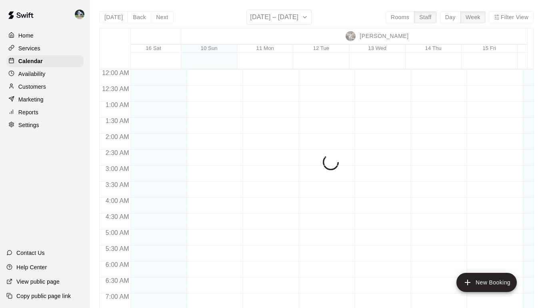
scroll to position [441, 1517]
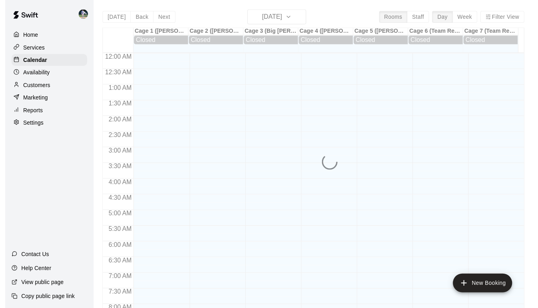
scroll to position [474, 0]
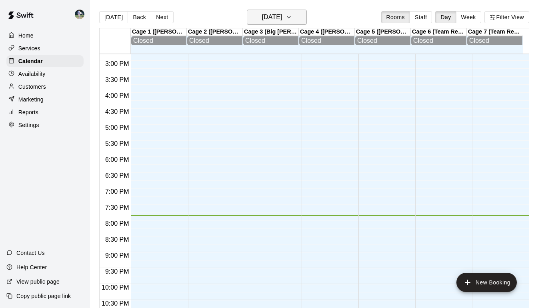
click at [292, 18] on icon "button" at bounding box center [288, 17] width 6 height 10
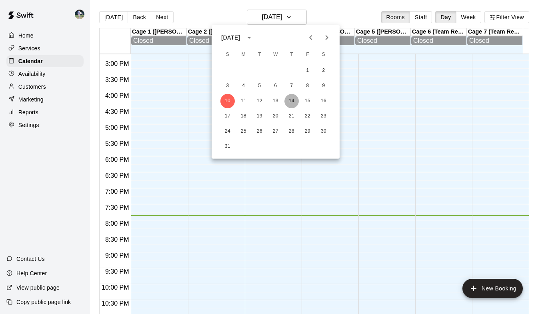
click at [292, 102] on button "14" at bounding box center [291, 101] width 14 height 14
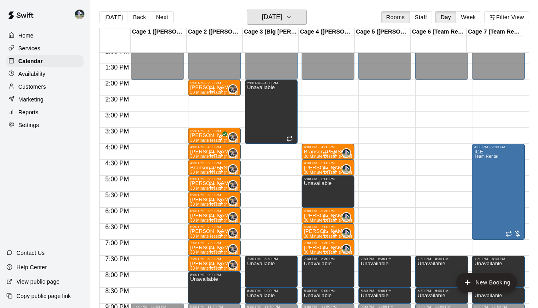
scroll to position [415, 0]
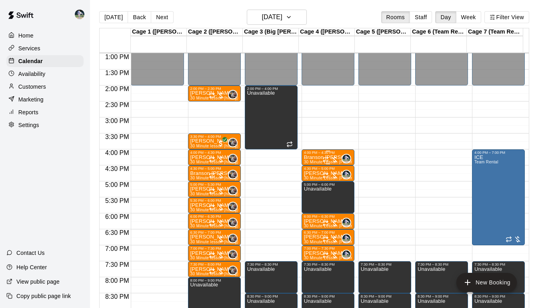
click at [323, 156] on div at bounding box center [330, 159] width 16 height 8
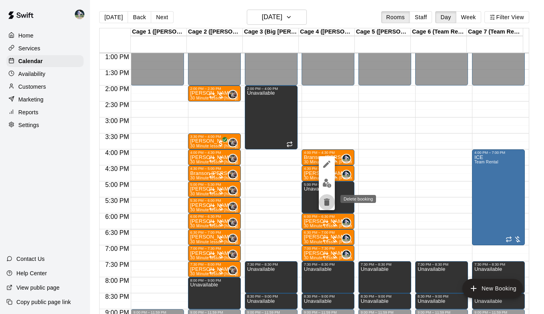
click at [324, 201] on icon "delete" at bounding box center [327, 202] width 6 height 7
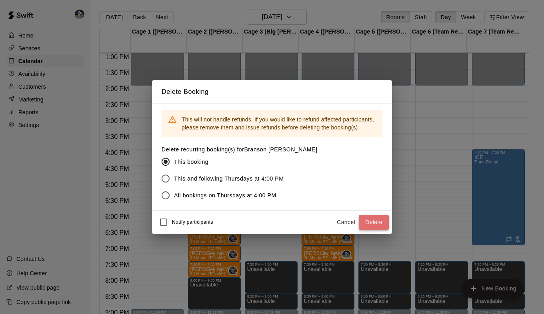
click at [369, 221] on button "Delete" at bounding box center [374, 222] width 30 height 15
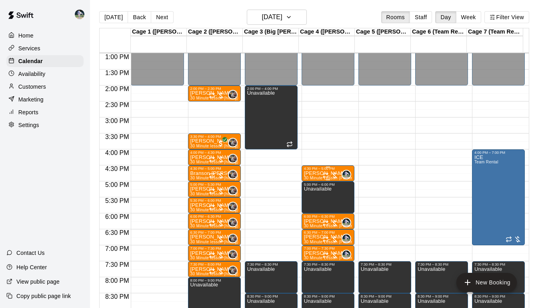
click at [313, 173] on p "[PERSON_NAME]" at bounding box center [328, 173] width 48 height 0
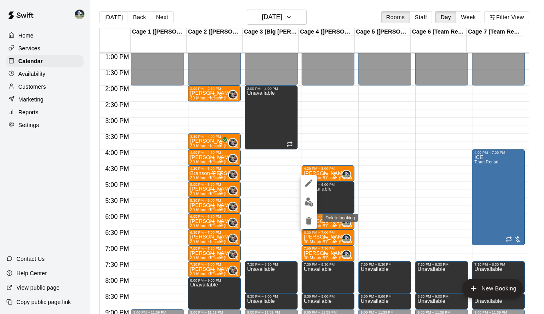
click at [311, 221] on icon "delete" at bounding box center [309, 221] width 10 height 10
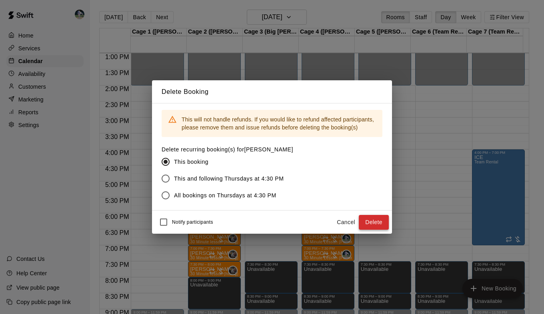
click at [367, 217] on button "Delete" at bounding box center [374, 222] width 30 height 15
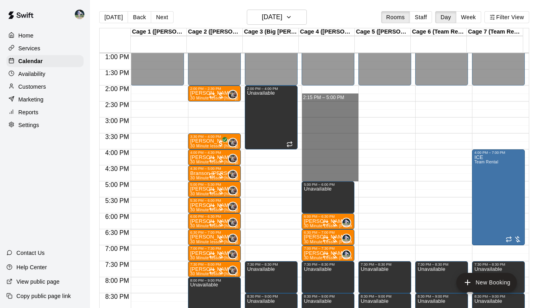
drag, startPoint x: 322, startPoint y: 90, endPoint x: 324, endPoint y: 179, distance: 89.2
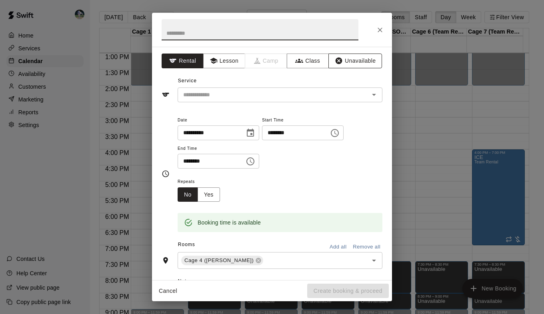
click at [361, 57] on button "Unavailable" at bounding box center [355, 61] width 54 height 15
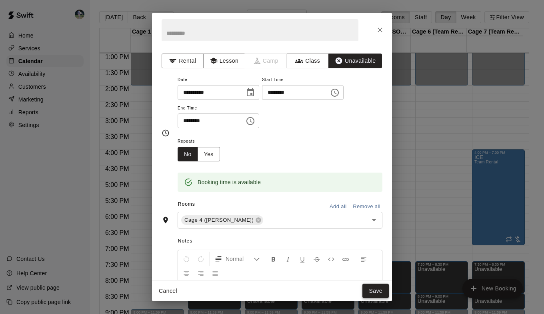
click at [373, 286] on button "Save" at bounding box center [375, 291] width 26 height 15
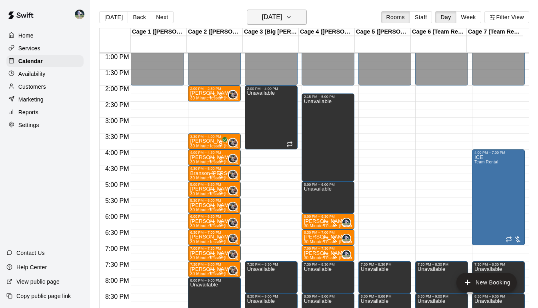
click at [292, 16] on icon "button" at bounding box center [288, 17] width 6 height 10
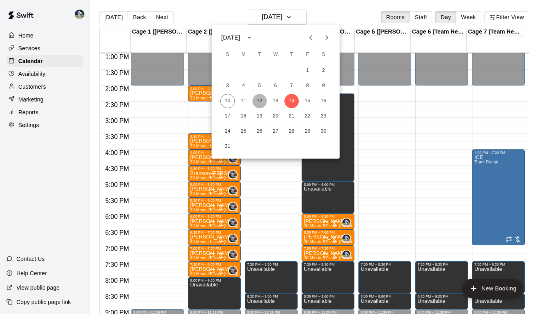
click at [260, 98] on button "12" at bounding box center [259, 101] width 14 height 14
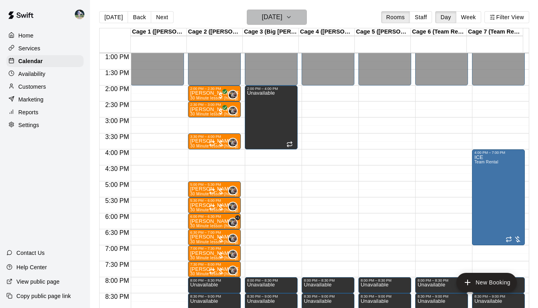
click at [292, 20] on icon "button" at bounding box center [288, 17] width 6 height 10
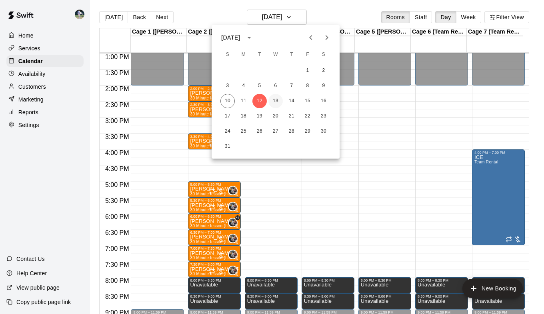
click at [277, 98] on button "13" at bounding box center [275, 101] width 14 height 14
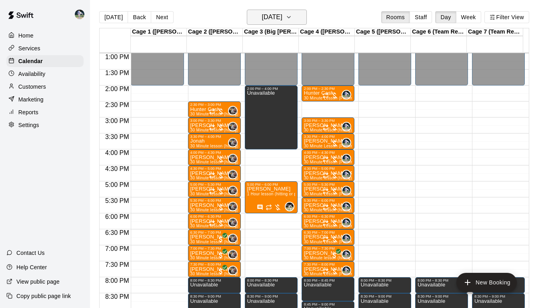
click at [292, 19] on icon "button" at bounding box center [288, 17] width 6 height 10
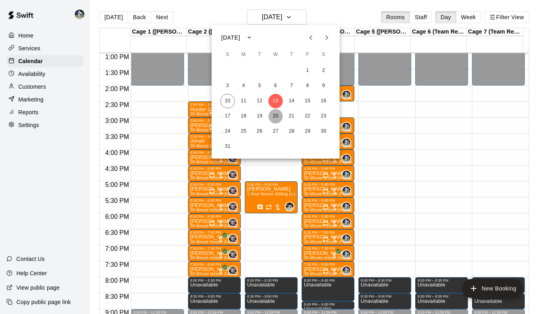
click at [279, 117] on button "20" at bounding box center [275, 116] width 14 height 14
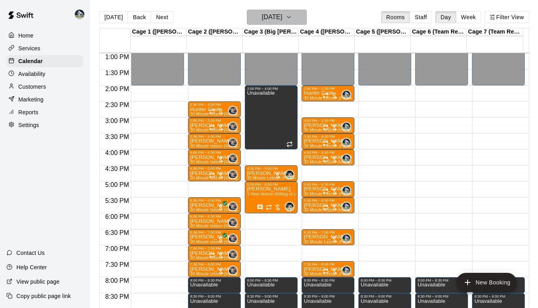
click at [292, 17] on icon "button" at bounding box center [288, 17] width 6 height 10
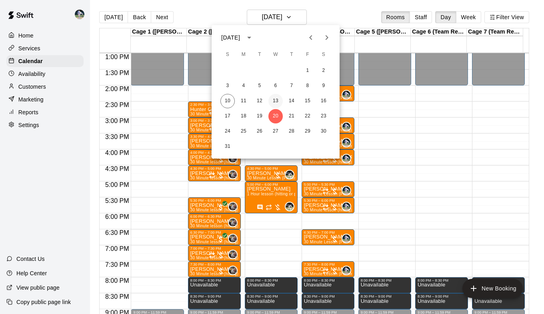
click at [277, 103] on button "13" at bounding box center [275, 101] width 14 height 14
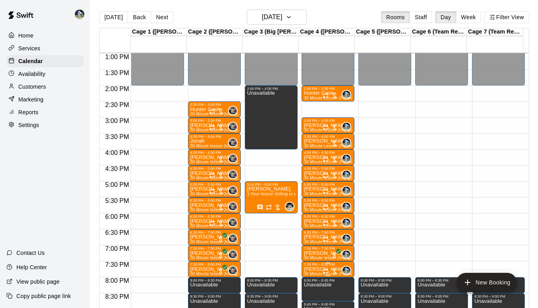
click at [311, 266] on div "7:30 PM – 8:00 PM" at bounding box center [328, 265] width 48 height 4
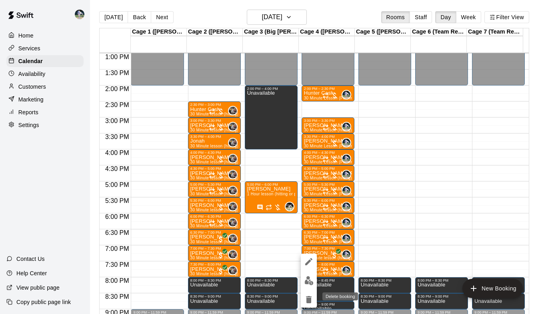
click at [307, 299] on icon "delete" at bounding box center [309, 299] width 6 height 7
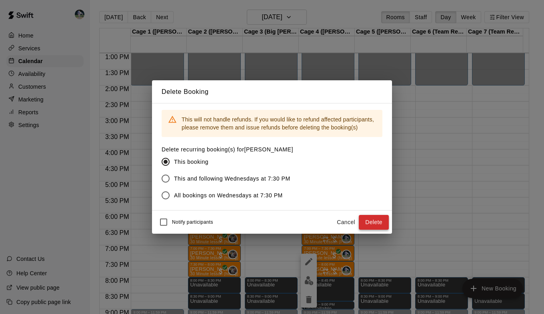
click at [377, 221] on button "Delete" at bounding box center [374, 222] width 30 height 15
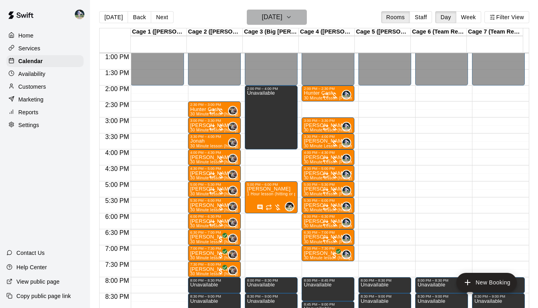
click at [290, 18] on icon "button" at bounding box center [288, 17] width 3 height 2
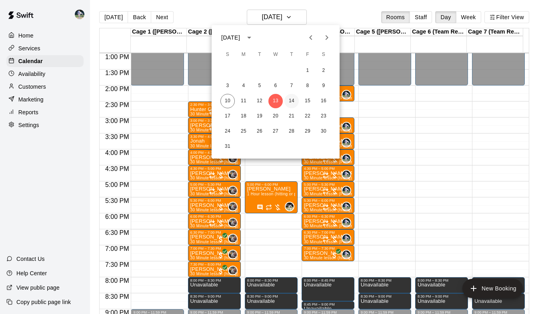
click at [294, 99] on button "14" at bounding box center [291, 101] width 14 height 14
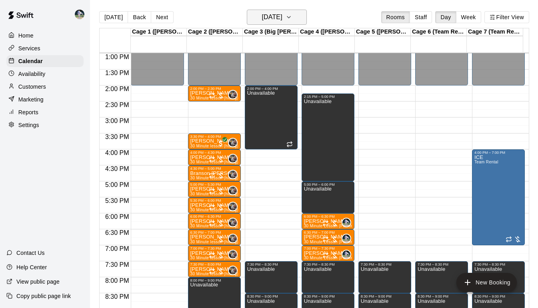
click at [305, 10] on button "[DATE]" at bounding box center [277, 17] width 60 height 15
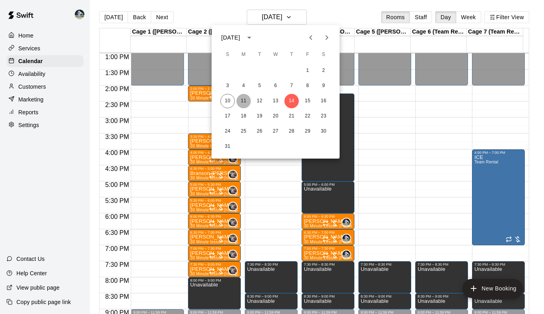
click at [243, 102] on button "11" at bounding box center [243, 101] width 14 height 14
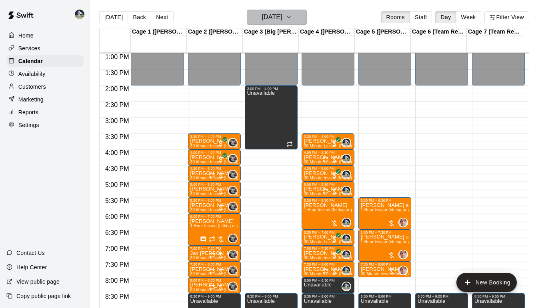
click at [295, 14] on button "[DATE]" at bounding box center [277, 17] width 60 height 15
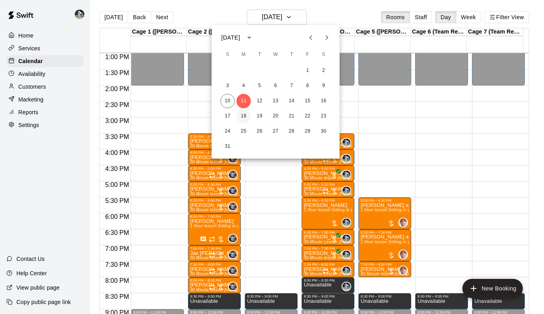
click at [243, 117] on button "18" at bounding box center [243, 116] width 14 height 14
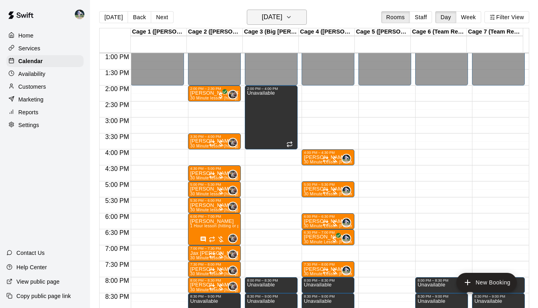
click at [292, 20] on icon "button" at bounding box center [288, 17] width 6 height 10
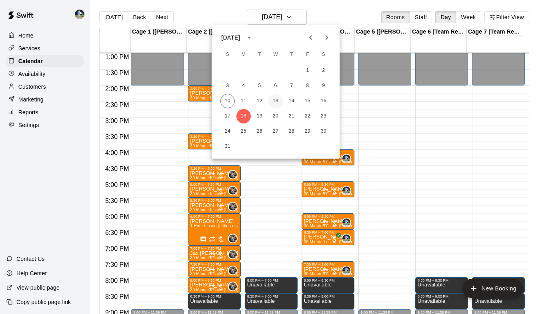
click at [276, 100] on button "13" at bounding box center [275, 101] width 14 height 14
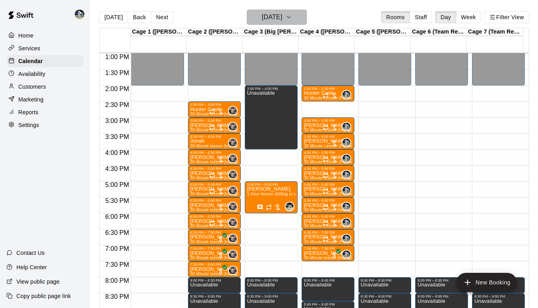
click at [292, 18] on icon "button" at bounding box center [288, 17] width 6 height 10
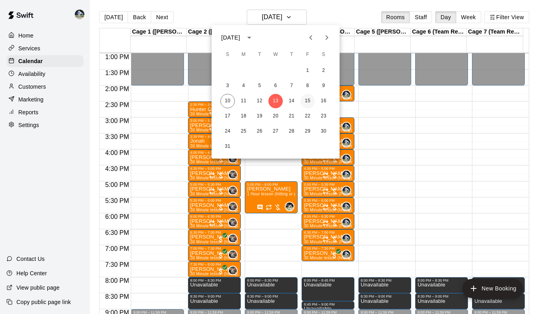
click at [304, 103] on button "15" at bounding box center [307, 101] width 14 height 14
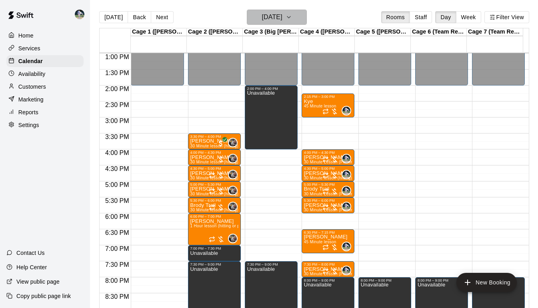
click at [303, 15] on button "[DATE]" at bounding box center [277, 17] width 60 height 15
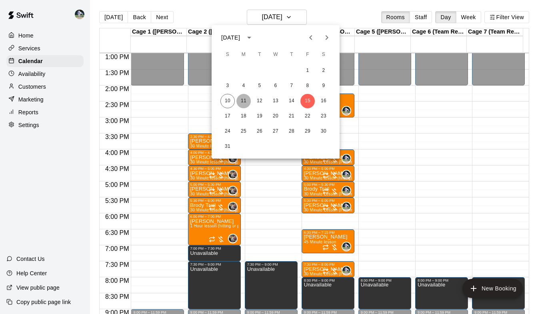
click at [245, 99] on button "11" at bounding box center [243, 101] width 14 height 14
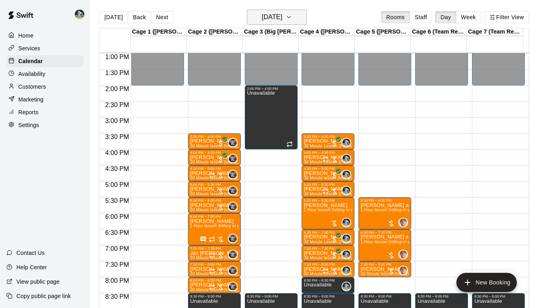
click at [292, 17] on icon "button" at bounding box center [288, 17] width 6 height 10
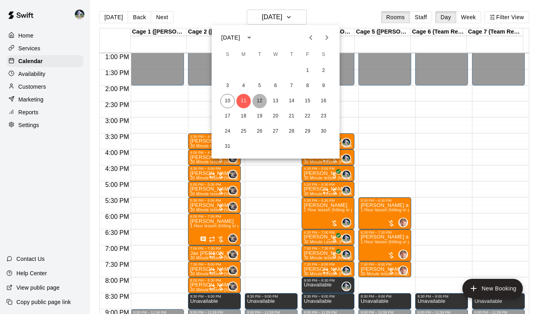
click at [259, 101] on button "12" at bounding box center [259, 101] width 14 height 14
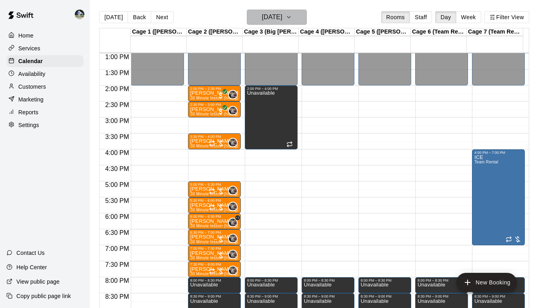
click at [292, 15] on icon "button" at bounding box center [288, 17] width 6 height 10
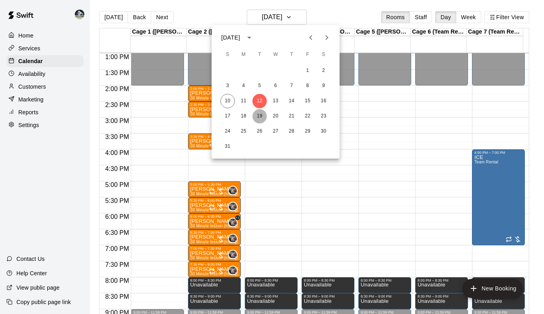
click at [258, 118] on button "19" at bounding box center [259, 116] width 14 height 14
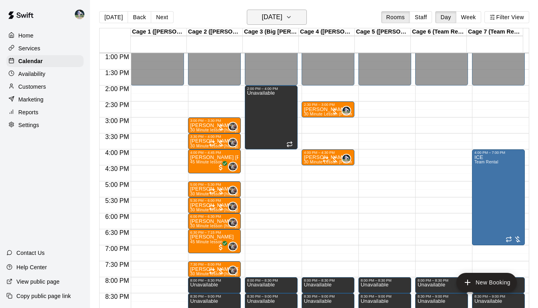
click at [292, 16] on icon "button" at bounding box center [288, 17] width 6 height 10
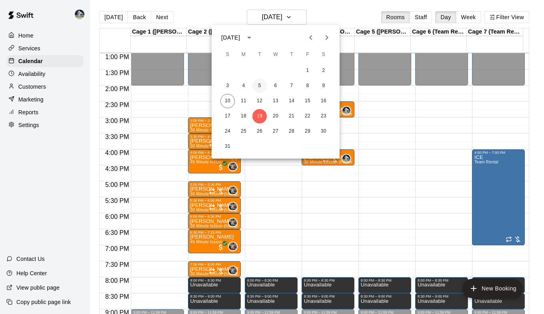
click at [259, 87] on button "5" at bounding box center [259, 86] width 14 height 14
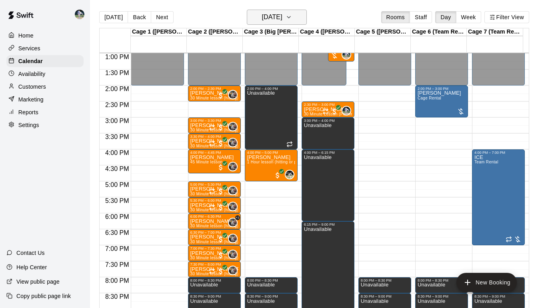
click at [292, 19] on icon "button" at bounding box center [288, 17] width 6 height 10
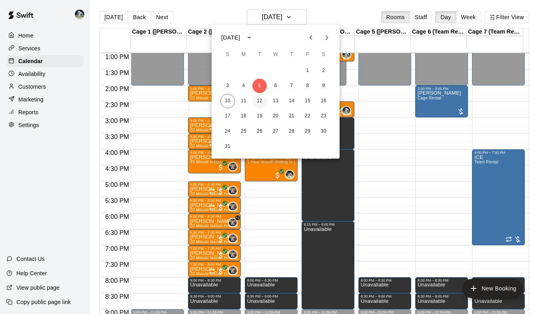
click at [261, 100] on button "12" at bounding box center [259, 101] width 14 height 14
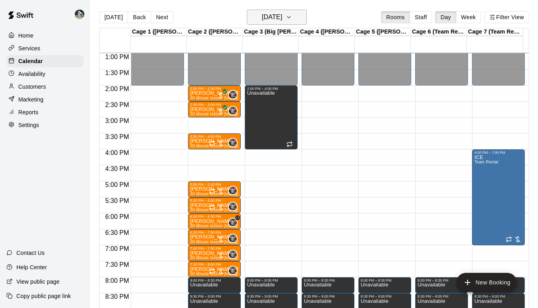
click at [292, 17] on icon "button" at bounding box center [288, 17] width 6 height 10
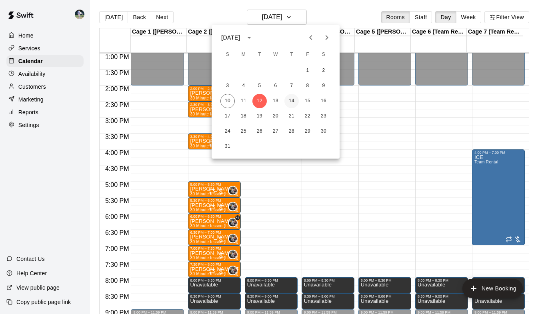
click at [290, 102] on button "14" at bounding box center [291, 101] width 14 height 14
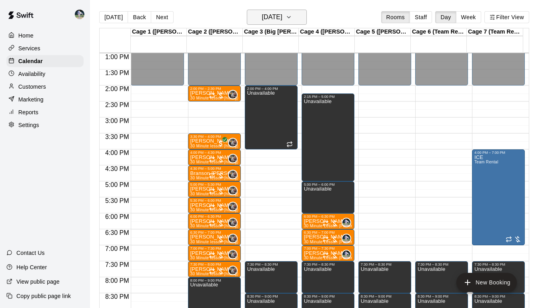
click at [300, 10] on button "[DATE]" at bounding box center [277, 17] width 60 height 15
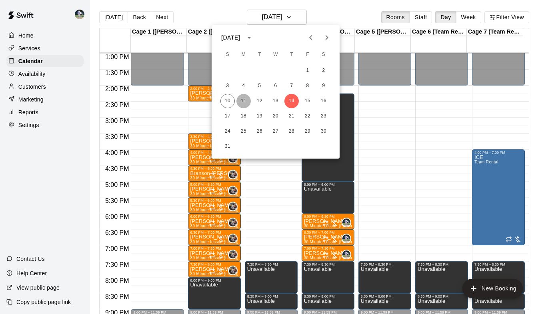
click at [245, 98] on button "11" at bounding box center [243, 101] width 14 height 14
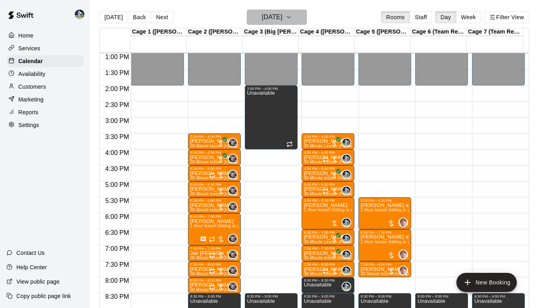
click at [292, 16] on icon "button" at bounding box center [288, 17] width 6 height 10
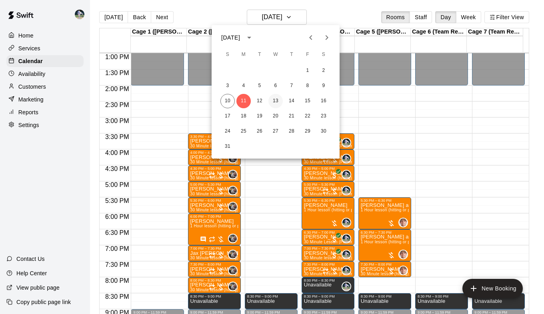
click at [273, 102] on button "13" at bounding box center [275, 101] width 14 height 14
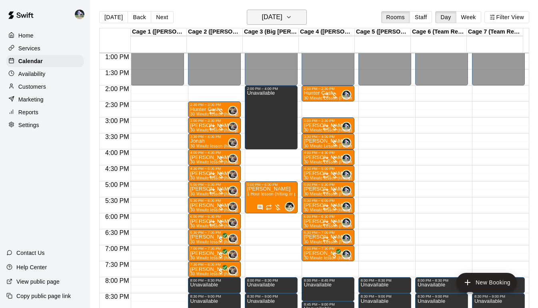
click at [301, 18] on button "[DATE]" at bounding box center [277, 17] width 60 height 15
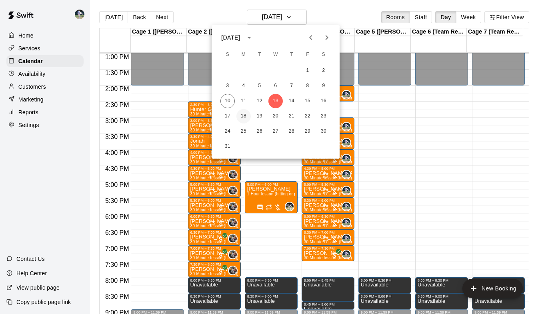
click at [245, 115] on button "18" at bounding box center [243, 116] width 14 height 14
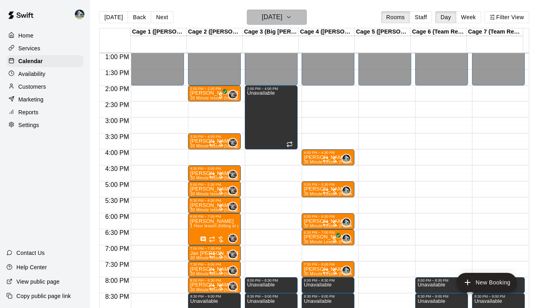
click at [292, 14] on icon "button" at bounding box center [288, 17] width 6 height 10
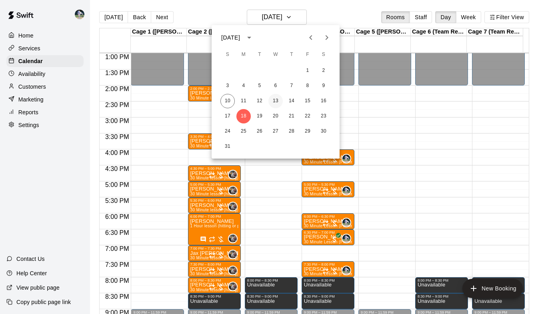
click at [277, 101] on button "13" at bounding box center [275, 101] width 14 height 14
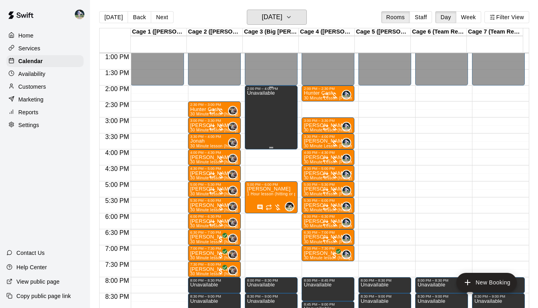
drag, startPoint x: 277, startPoint y: 101, endPoint x: 301, endPoint y: 10, distance: 93.9
click at [301, 10] on button "[DATE]" at bounding box center [277, 17] width 60 height 15
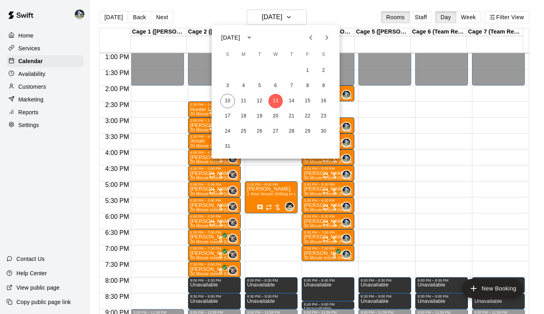
click at [332, 14] on div at bounding box center [272, 157] width 544 height 314
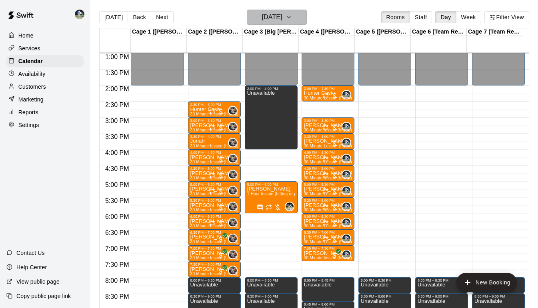
click at [307, 23] on button "[DATE]" at bounding box center [277, 17] width 60 height 15
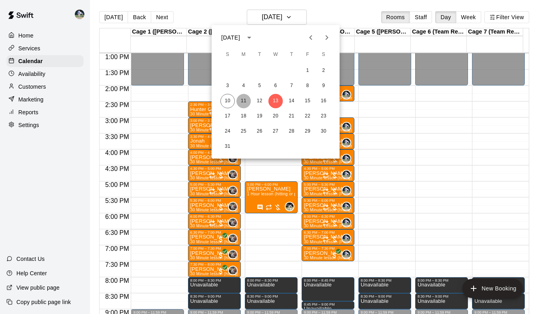
click at [247, 100] on button "11" at bounding box center [243, 101] width 14 height 14
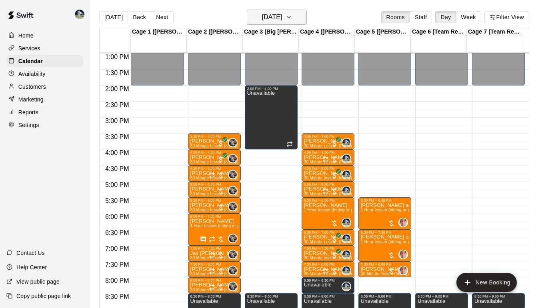
click at [295, 20] on button "[DATE]" at bounding box center [277, 17] width 60 height 15
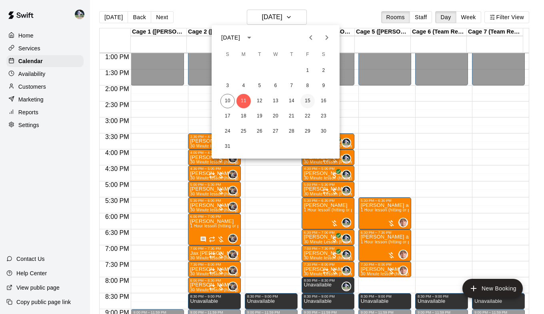
click at [306, 99] on button "15" at bounding box center [307, 101] width 14 height 14
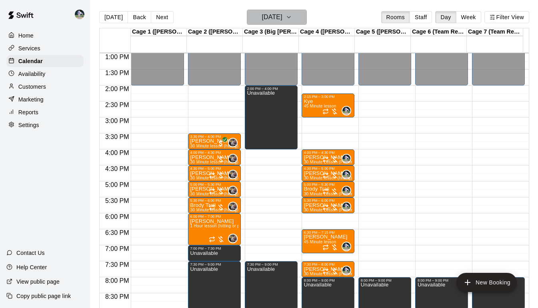
click at [292, 14] on icon "button" at bounding box center [288, 17] width 6 height 10
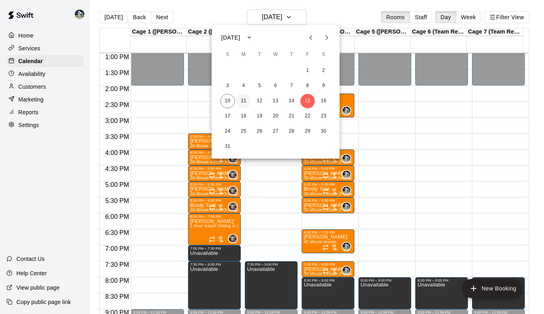
click at [246, 102] on button "11" at bounding box center [243, 101] width 14 height 14
